Goal: Navigation & Orientation: Go to known website

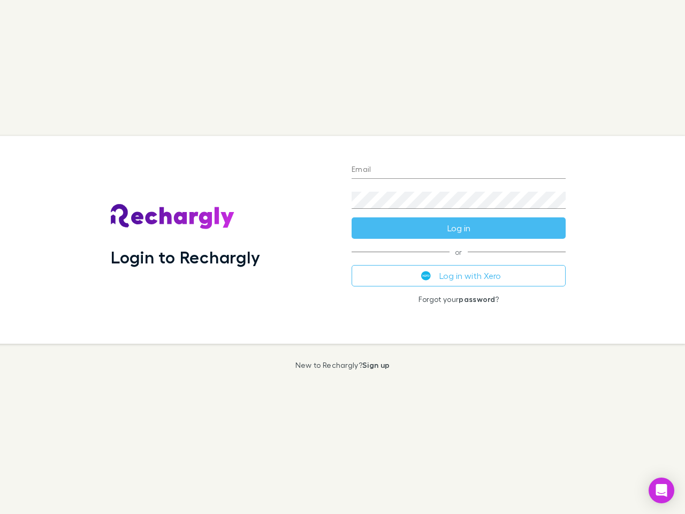
click at [342, 257] on div "Login to Rechargly" at bounding box center [222, 240] width 241 height 208
click at [459, 170] on input "Email" at bounding box center [459, 170] width 214 height 17
click at [459, 228] on button "Log in" at bounding box center [459, 227] width 214 height 21
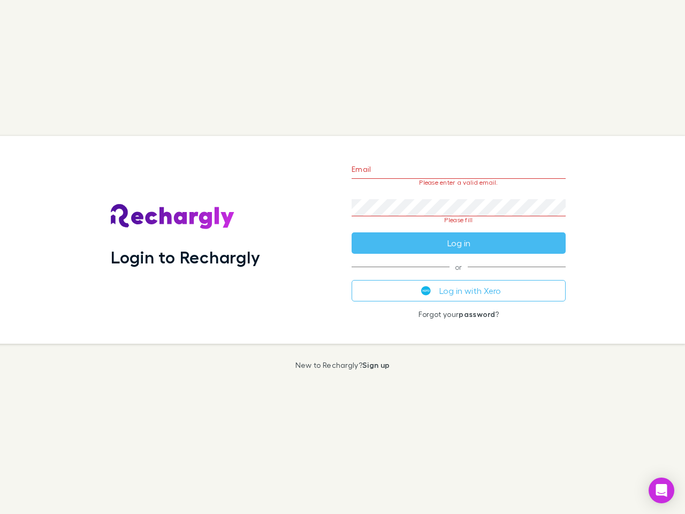
click at [459, 276] on div "Email Please enter a valid email. Password Please fill Log in or Log in with Xe…" at bounding box center [458, 240] width 231 height 208
click at [661, 490] on icon "Open Intercom Messenger" at bounding box center [661, 490] width 11 height 13
